Goal: Task Accomplishment & Management: Use online tool/utility

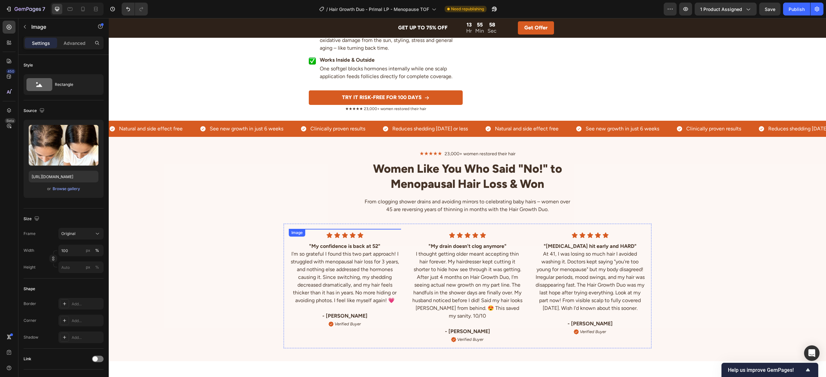
scroll to position [1304, 0]
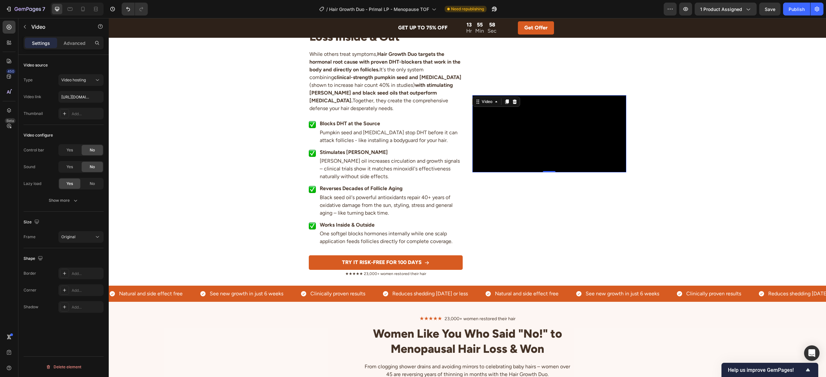
click at [606, 135] on video at bounding box center [549, 133] width 154 height 77
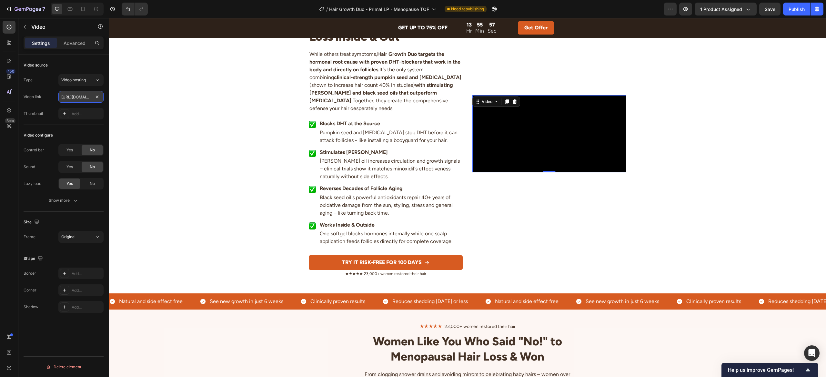
click at [79, 95] on input "[URL][DOMAIN_NAME]" at bounding box center [80, 97] width 45 height 12
paste input "cb4784ca740e4119ab847748c6bbe347"
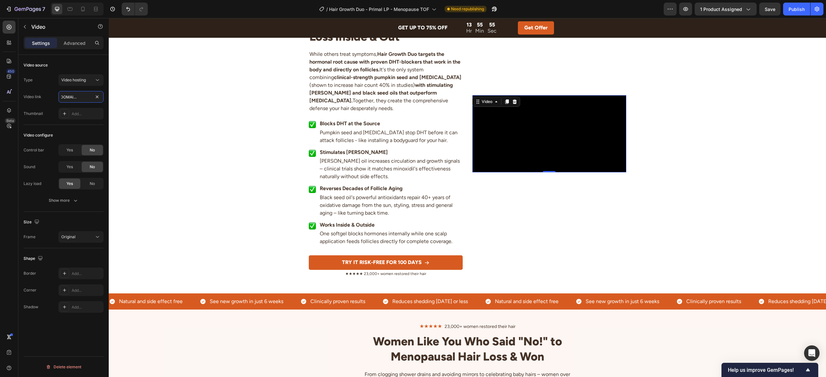
type input "[URL][DOMAIN_NAME]"
click at [53, 95] on div "Video link [URL][DOMAIN_NAME]" at bounding box center [64, 97] width 80 height 12
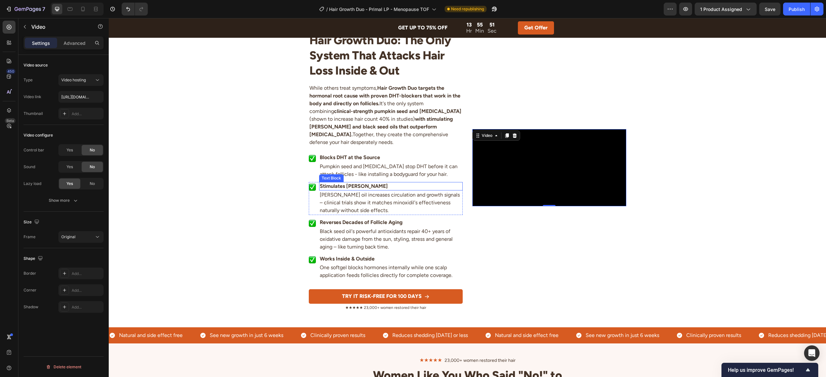
scroll to position [1266, 0]
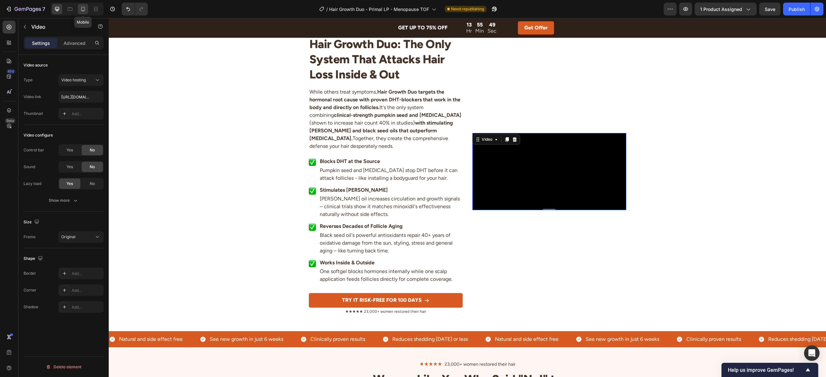
click at [80, 7] on icon at bounding box center [83, 9] width 6 height 6
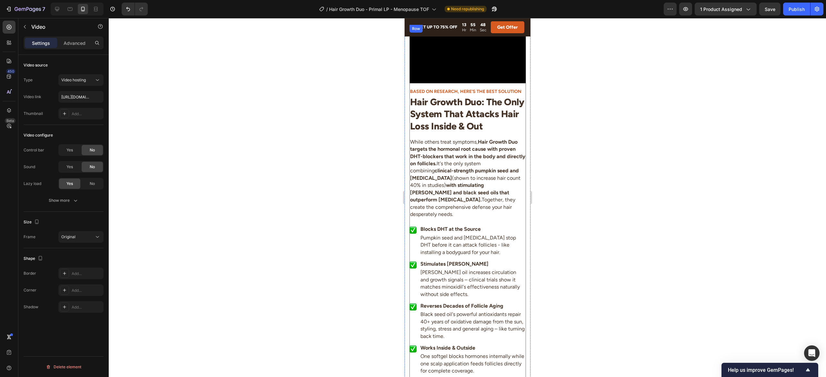
scroll to position [1271, 0]
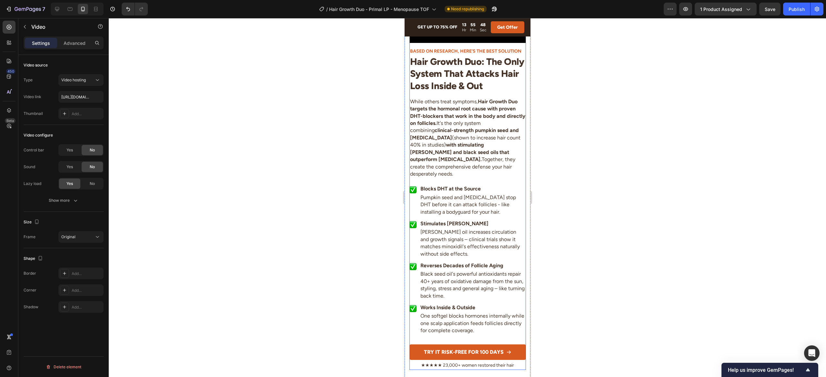
click at [457, 43] on video at bounding box center [467, 14] width 116 height 58
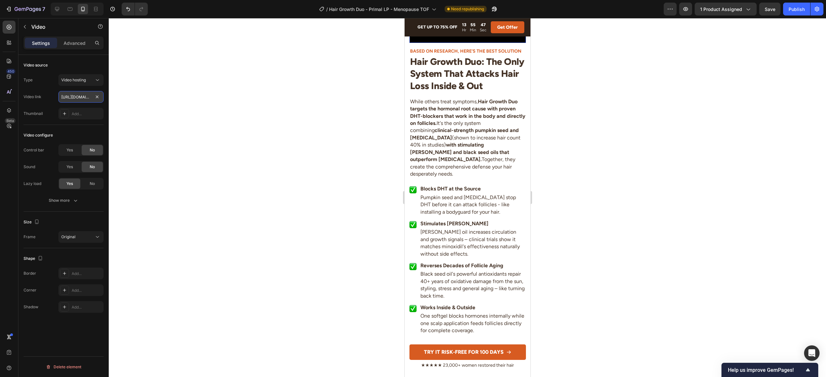
click at [76, 97] on input "[URL][DOMAIN_NAME]" at bounding box center [80, 97] width 45 height 12
paste input "cb4784ca740e4119ab847748c6bbe347"
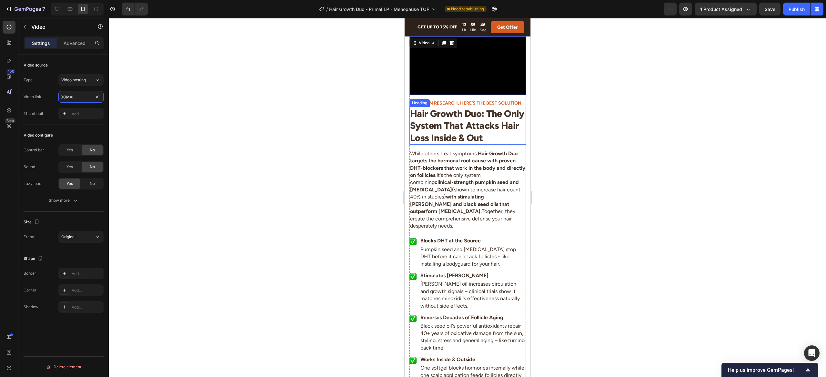
scroll to position [1218, 0]
type input "[URL][DOMAIN_NAME]"
click at [795, 10] on div "Publish" at bounding box center [797, 9] width 16 height 7
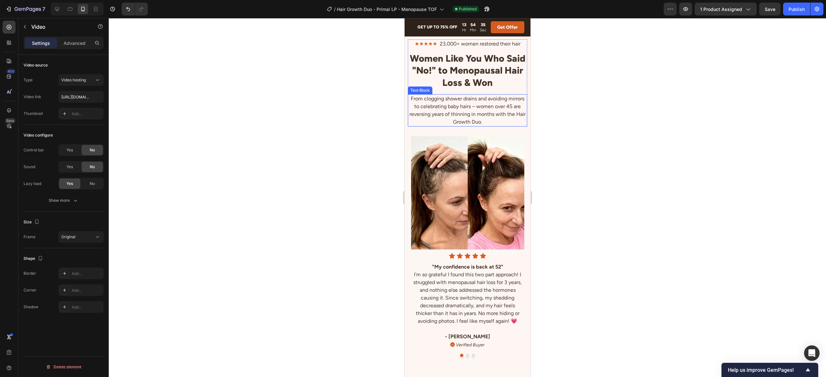
scroll to position [1883, 0]
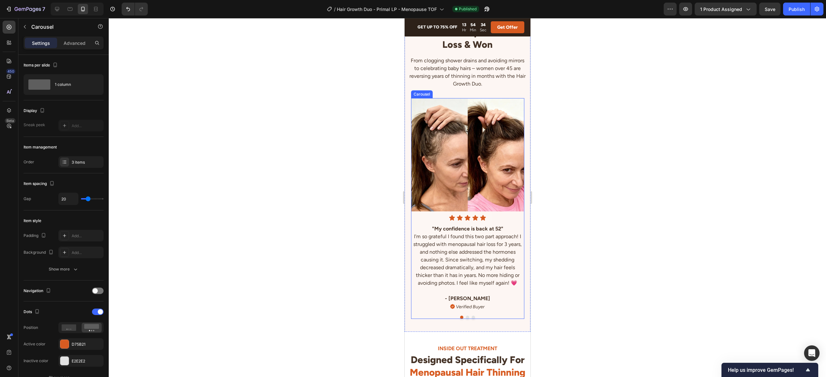
click at [468, 319] on button "Dot" at bounding box center [467, 317] width 3 height 3
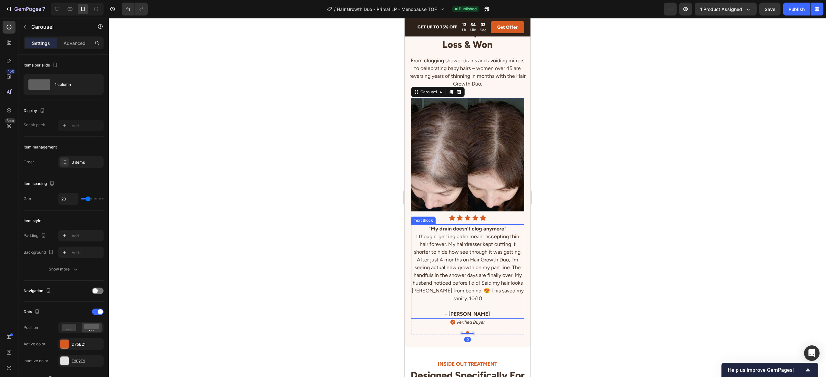
click at [467, 228] on strong ""My drain doesn't clog anymore"" at bounding box center [467, 229] width 78 height 6
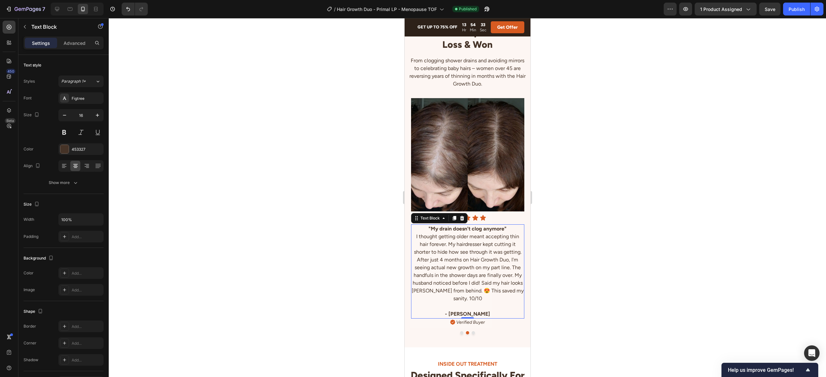
click at [467, 228] on strong ""My drain doesn't clog anymore"" at bounding box center [467, 229] width 78 height 6
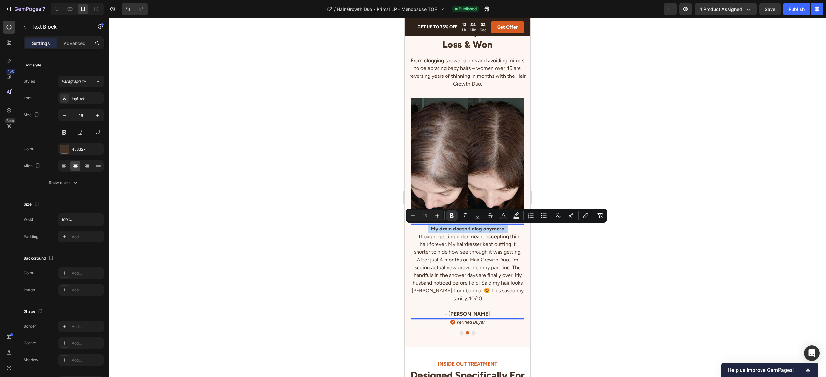
click at [481, 230] on strong ""My drain doesn't clog anymore"" at bounding box center [467, 229] width 78 height 6
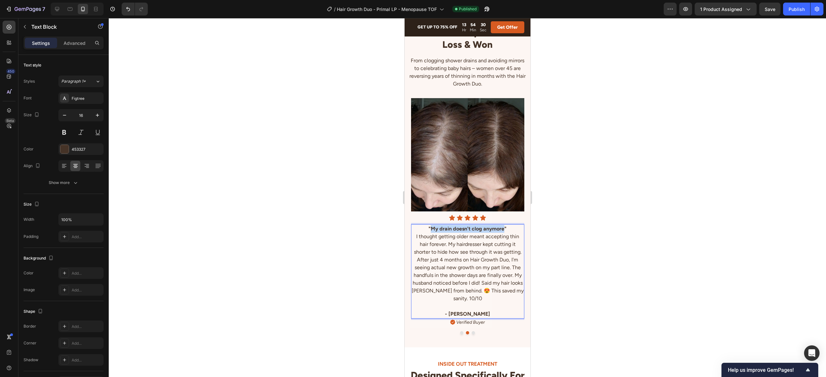
drag, startPoint x: 504, startPoint y: 229, endPoint x: 432, endPoint y: 229, distance: 71.3
click at [432, 229] on strong ""My drain doesn't clog anymore"" at bounding box center [467, 229] width 78 height 6
drag, startPoint x: 480, startPoint y: 228, endPoint x: 491, endPoint y: 232, distance: 11.6
click at [480, 228] on strong ""It's not just aging [DEMOGRAPHIC_DATA]"" at bounding box center [467, 229] width 104 height 6
click at [483, 302] on p "Rich Text Editor. Editing area: main" at bounding box center [467, 306] width 112 height 8
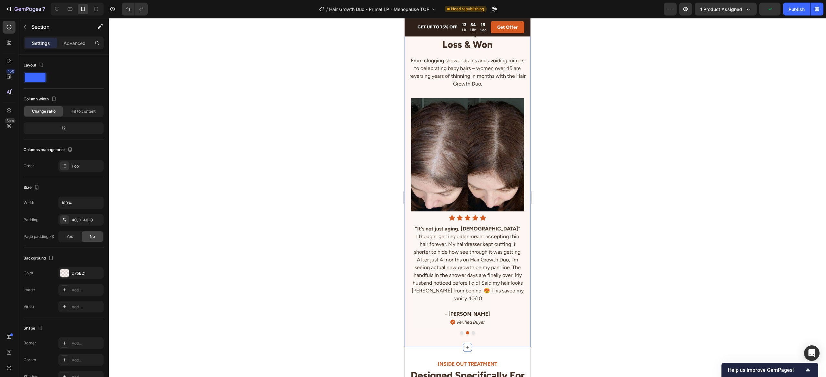
click at [487, 339] on div "★★★★★ 23,000+ women restored their hair Text Block Women Like You Who Said "No!…" at bounding box center [467, 167] width 126 height 359
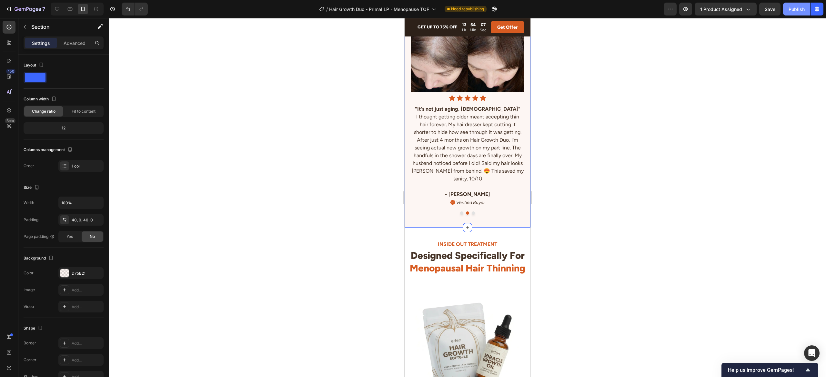
click at [795, 11] on div "Publish" at bounding box center [797, 9] width 16 height 7
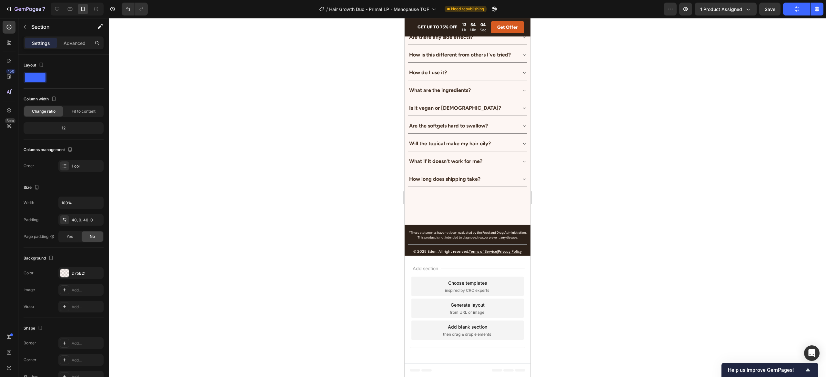
scroll to position [2442, 0]
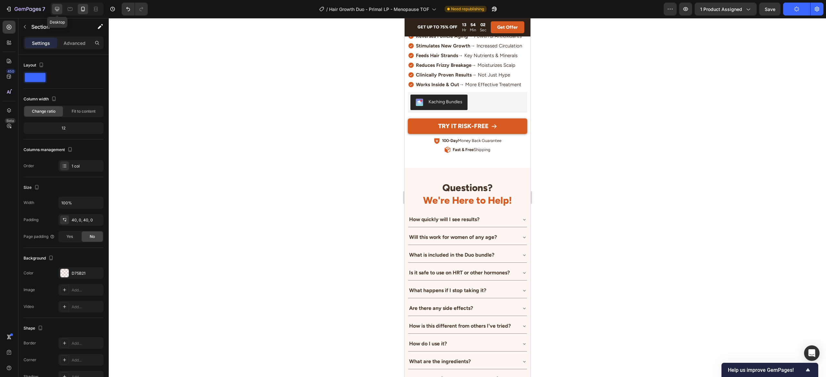
click at [60, 11] on icon at bounding box center [57, 9] width 6 height 6
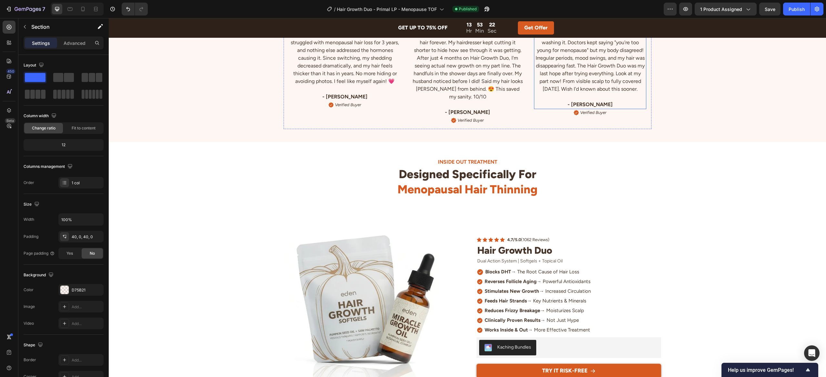
scroll to position [2101, 0]
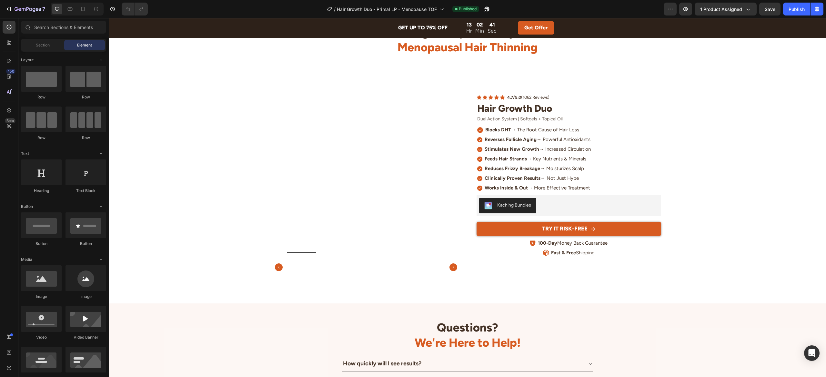
scroll to position [1893, 0]
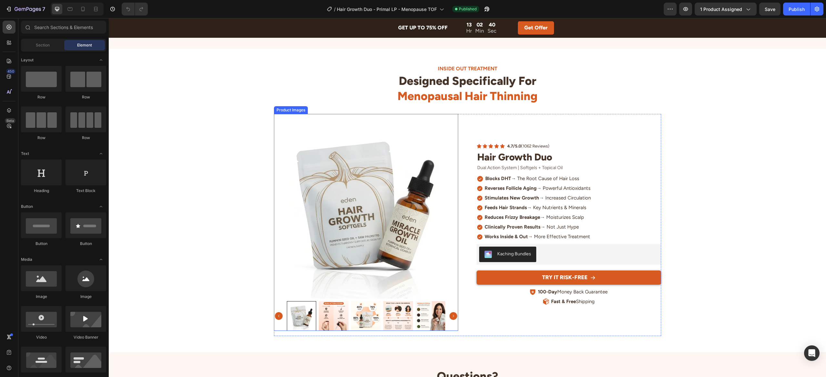
click at [404, 176] on img at bounding box center [366, 206] width 185 height 185
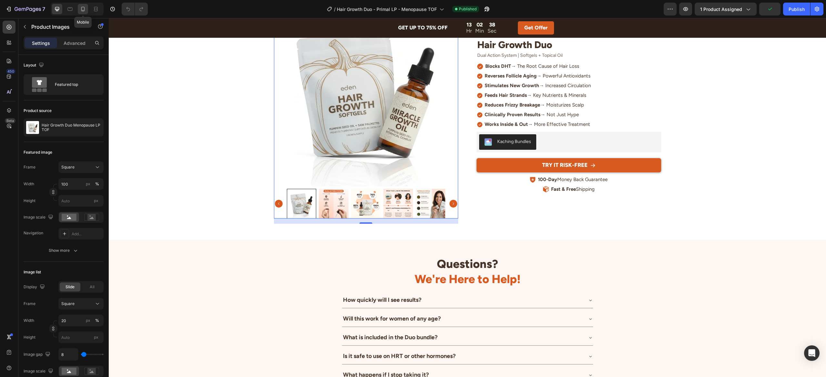
click at [81, 8] on icon at bounding box center [83, 9] width 4 height 5
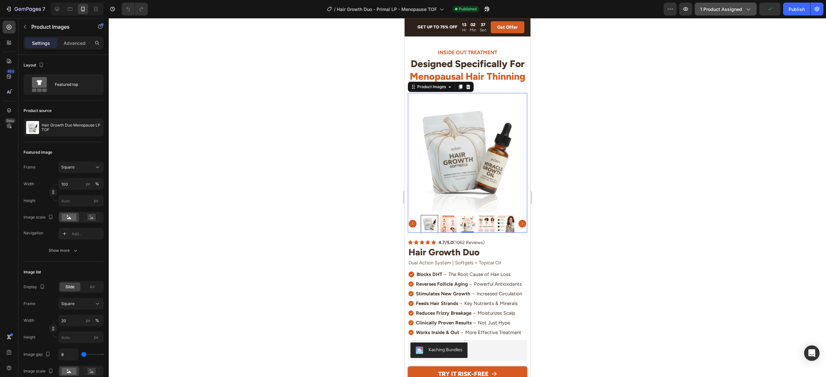
scroll to position [1877, 0]
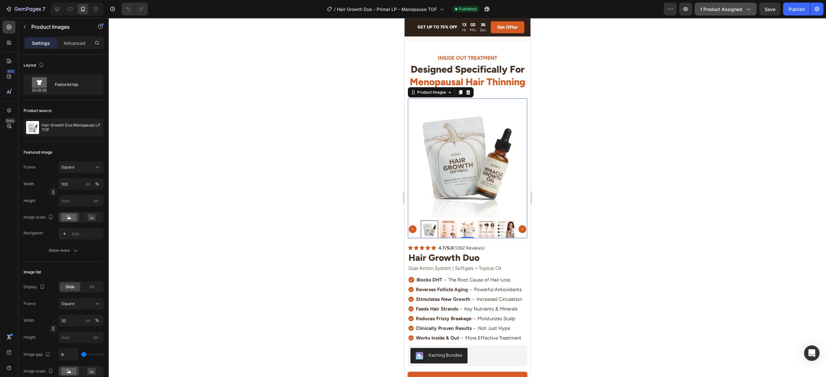
click at [734, 9] on span "1 product assigned" at bounding box center [721, 9] width 42 height 7
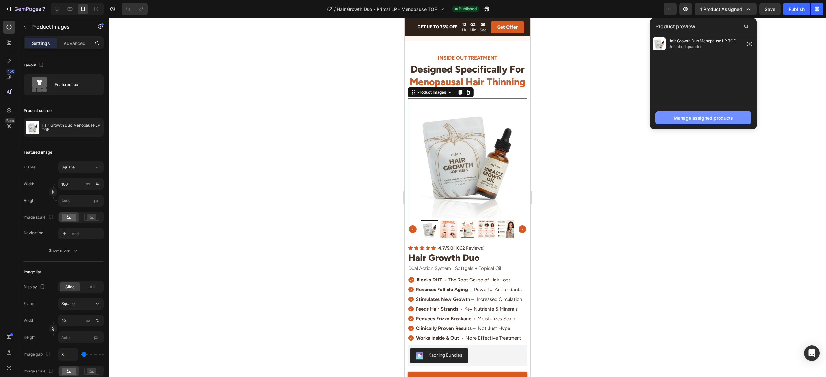
click at [716, 120] on div "Manage assigned products" at bounding box center [703, 118] width 59 height 7
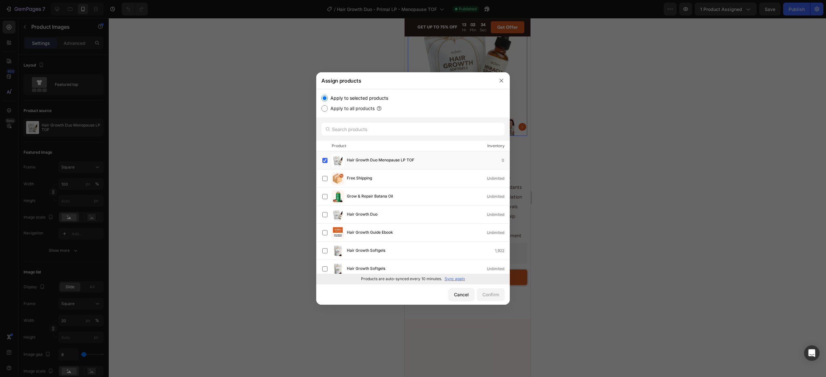
click at [457, 280] on p "Sync again" at bounding box center [455, 279] width 20 height 6
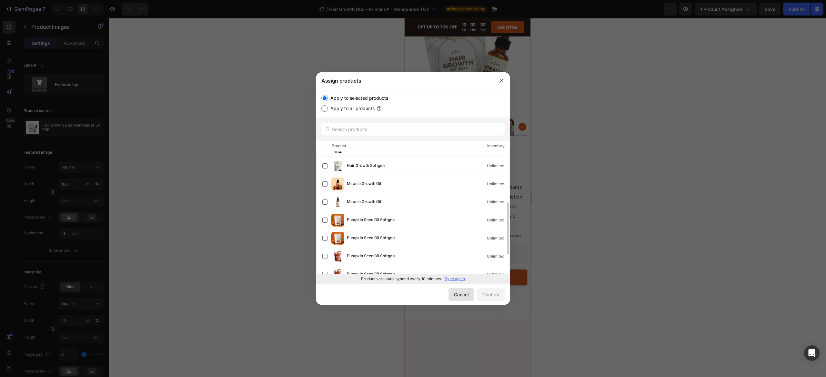
drag, startPoint x: 439, startPoint y: 292, endPoint x: 460, endPoint y: 294, distance: 21.4
click at [439, 292] on div "Cancel Confirm" at bounding box center [413, 294] width 194 height 21
click at [460, 294] on div "Cancel" at bounding box center [461, 294] width 15 height 7
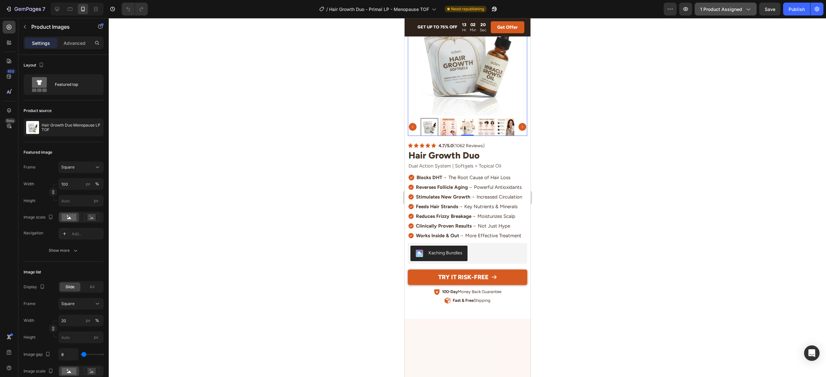
click at [736, 11] on span "1 product assigned" at bounding box center [721, 9] width 42 height 7
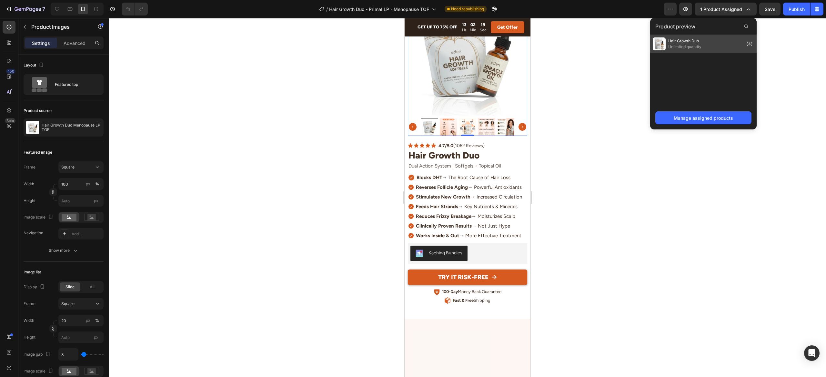
click at [702, 43] on div "Hair Growth Duo Unlimited quantity" at bounding box center [703, 44] width 106 height 18
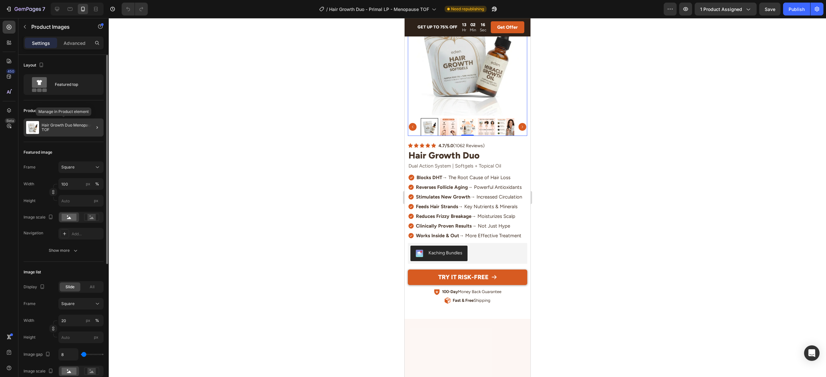
click at [62, 129] on p "Hair Growth Duo Menopause LP TOF" at bounding box center [71, 127] width 59 height 9
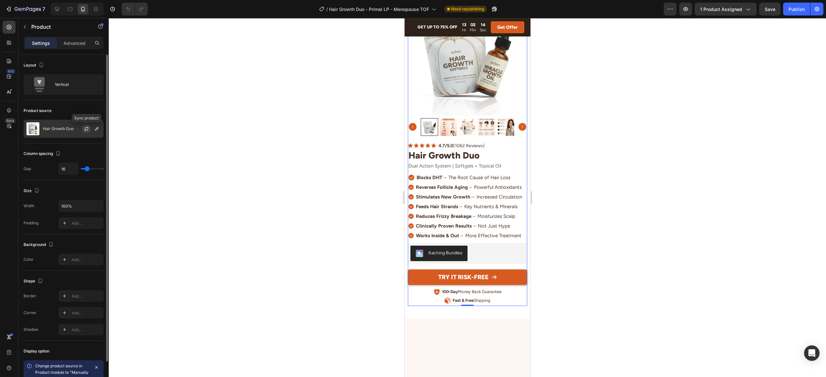
click at [88, 129] on icon "button" at bounding box center [86, 128] width 5 height 5
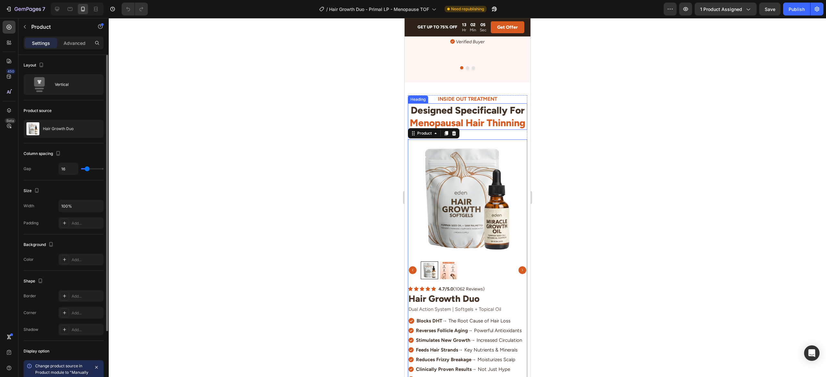
scroll to position [1838, 0]
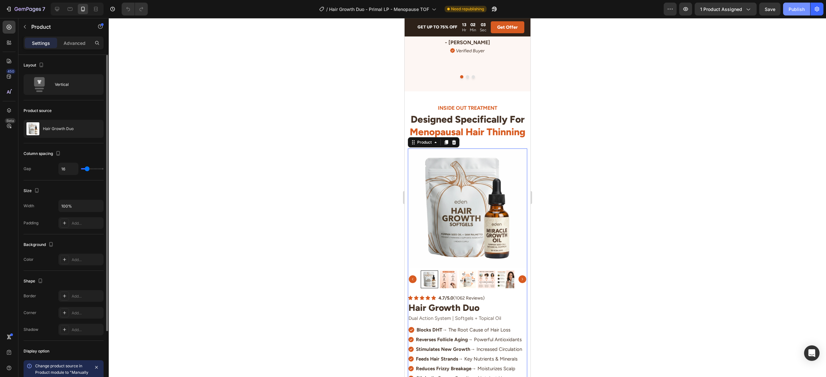
click at [797, 14] on button "Publish" at bounding box center [796, 9] width 27 height 13
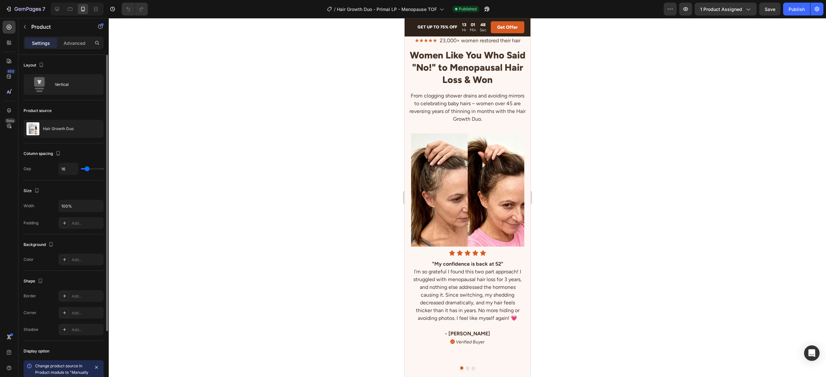
scroll to position [1583, 0]
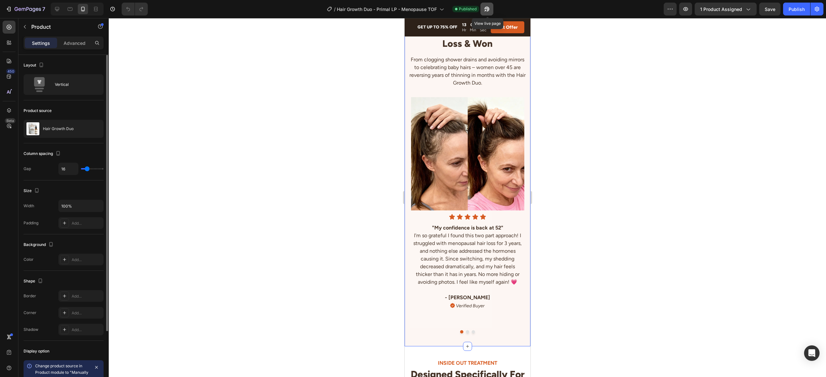
click at [487, 10] on icon "button" at bounding box center [487, 9] width 6 height 6
click at [57, 7] on icon at bounding box center [57, 9] width 6 height 6
type input "57"
type input "1200"
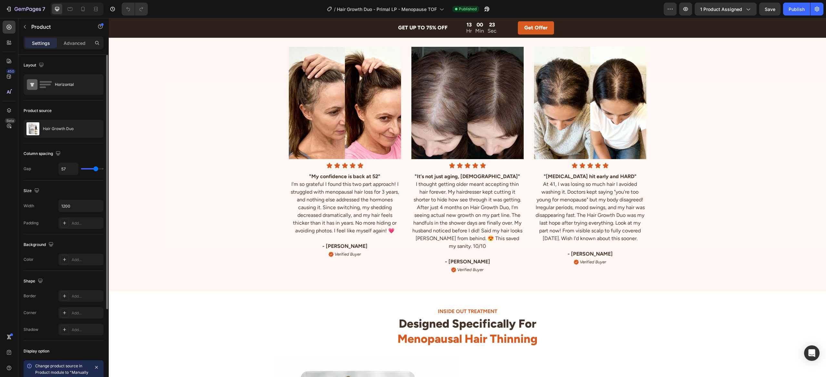
scroll to position [1650, 0]
click at [483, 177] on strong ""It's not just aging, [DEMOGRAPHIC_DATA]"" at bounding box center [468, 177] width 106 height 6
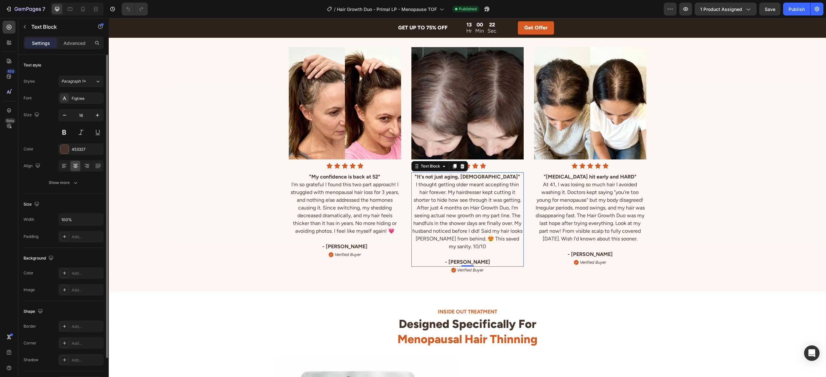
click at [483, 177] on strong ""It's not just aging, [DEMOGRAPHIC_DATA]"" at bounding box center [468, 177] width 106 height 6
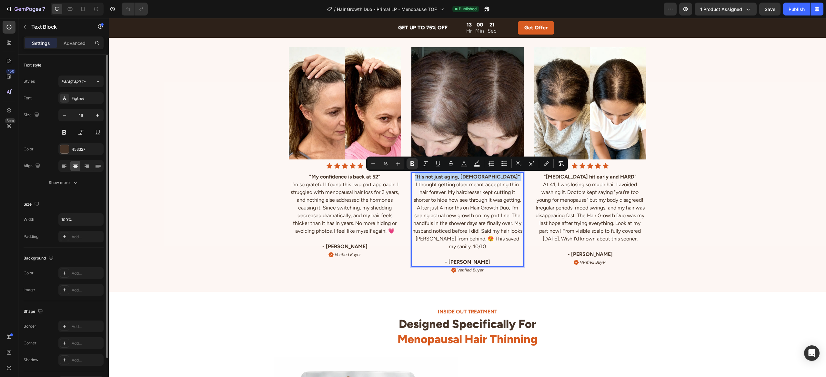
click at [490, 177] on strong ""It's not just aging, [DEMOGRAPHIC_DATA]"" at bounding box center [468, 177] width 106 height 6
drag, startPoint x: 495, startPoint y: 178, endPoint x: 464, endPoint y: 185, distance: 31.2
click at [439, 178] on strong ""It's not just aging, [DEMOGRAPHIC_DATA]"" at bounding box center [468, 177] width 106 height 6
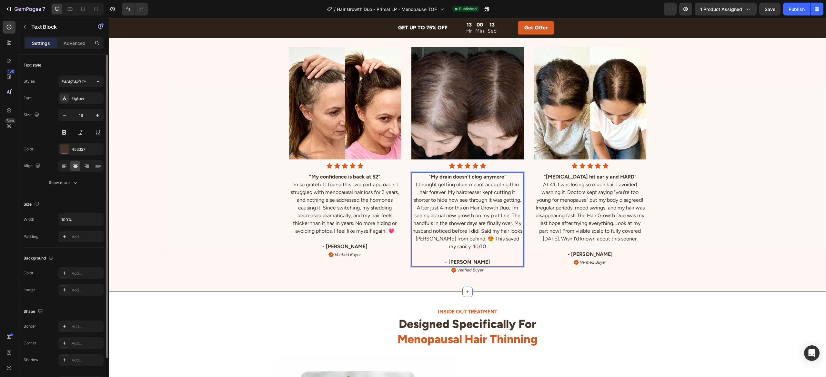
click at [718, 191] on div "Image Icon Icon Icon Icon Icon Icon List "My confidence is back at 52" I'm so g…" at bounding box center [467, 155] width 717 height 247
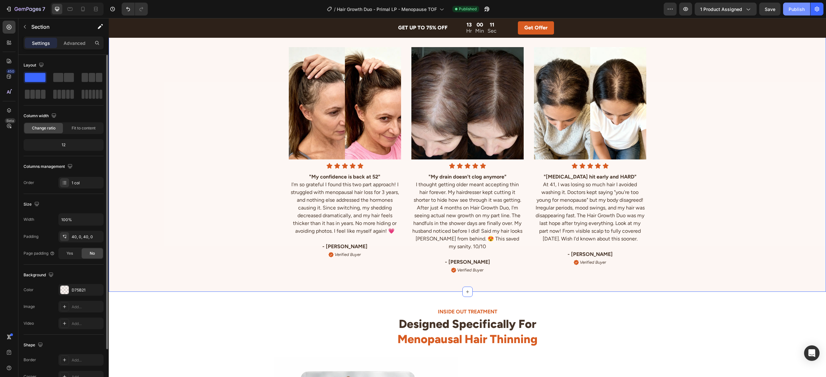
click at [800, 9] on div "Publish" at bounding box center [797, 9] width 16 height 7
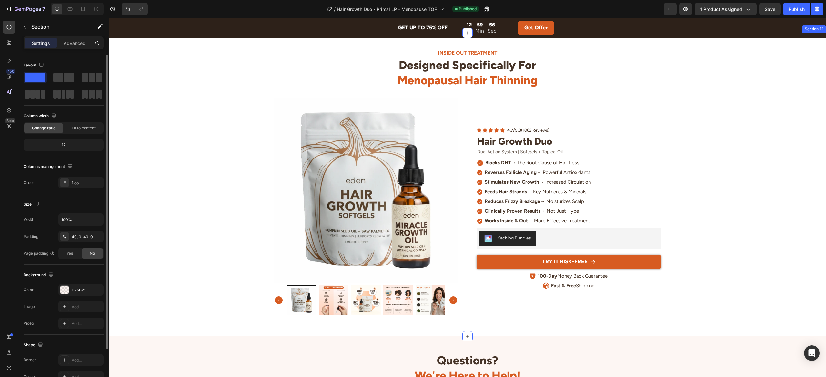
scroll to position [1943, 0]
